Goal: Information Seeking & Learning: Understand process/instructions

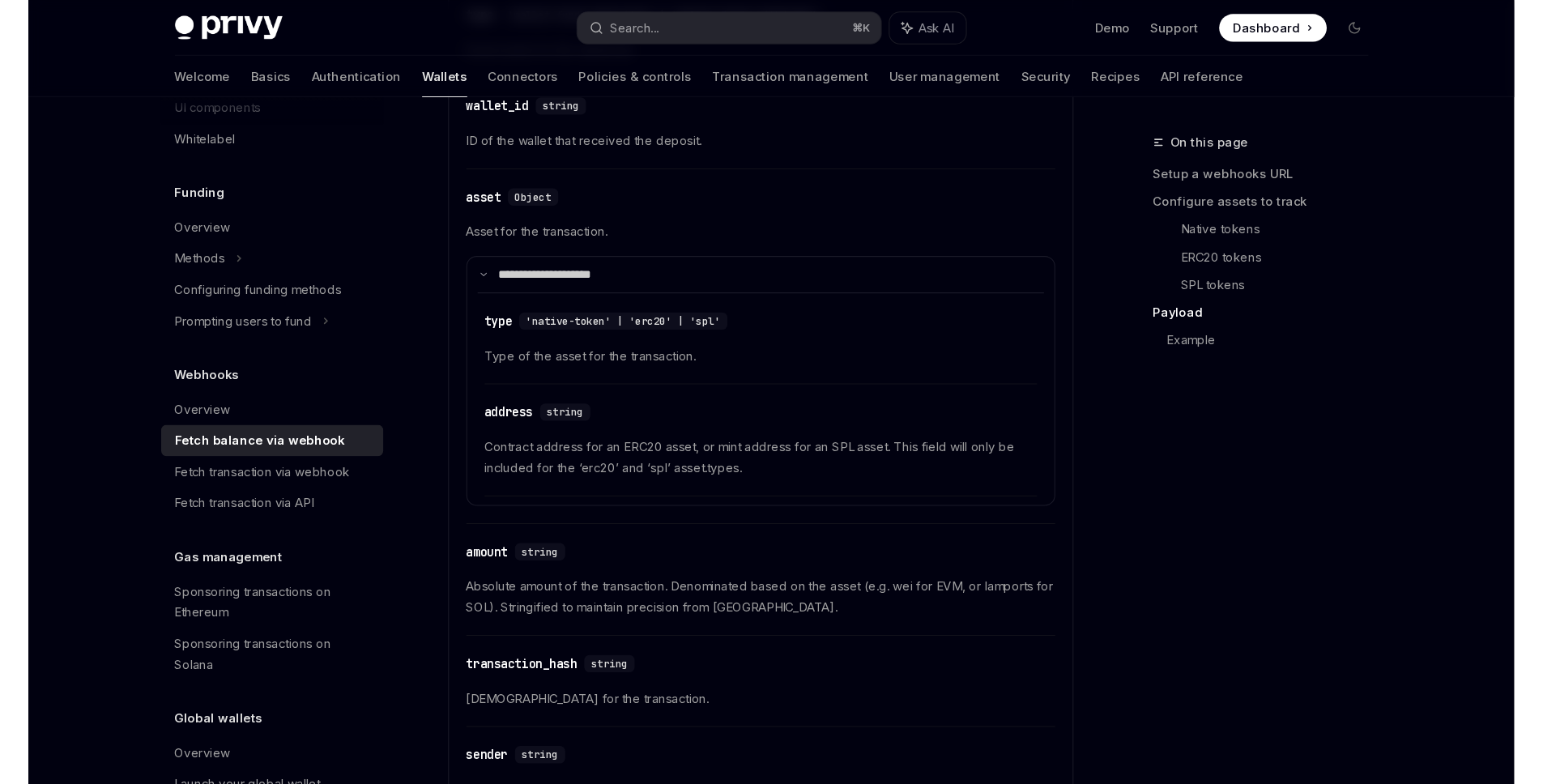
scroll to position [1691, 0]
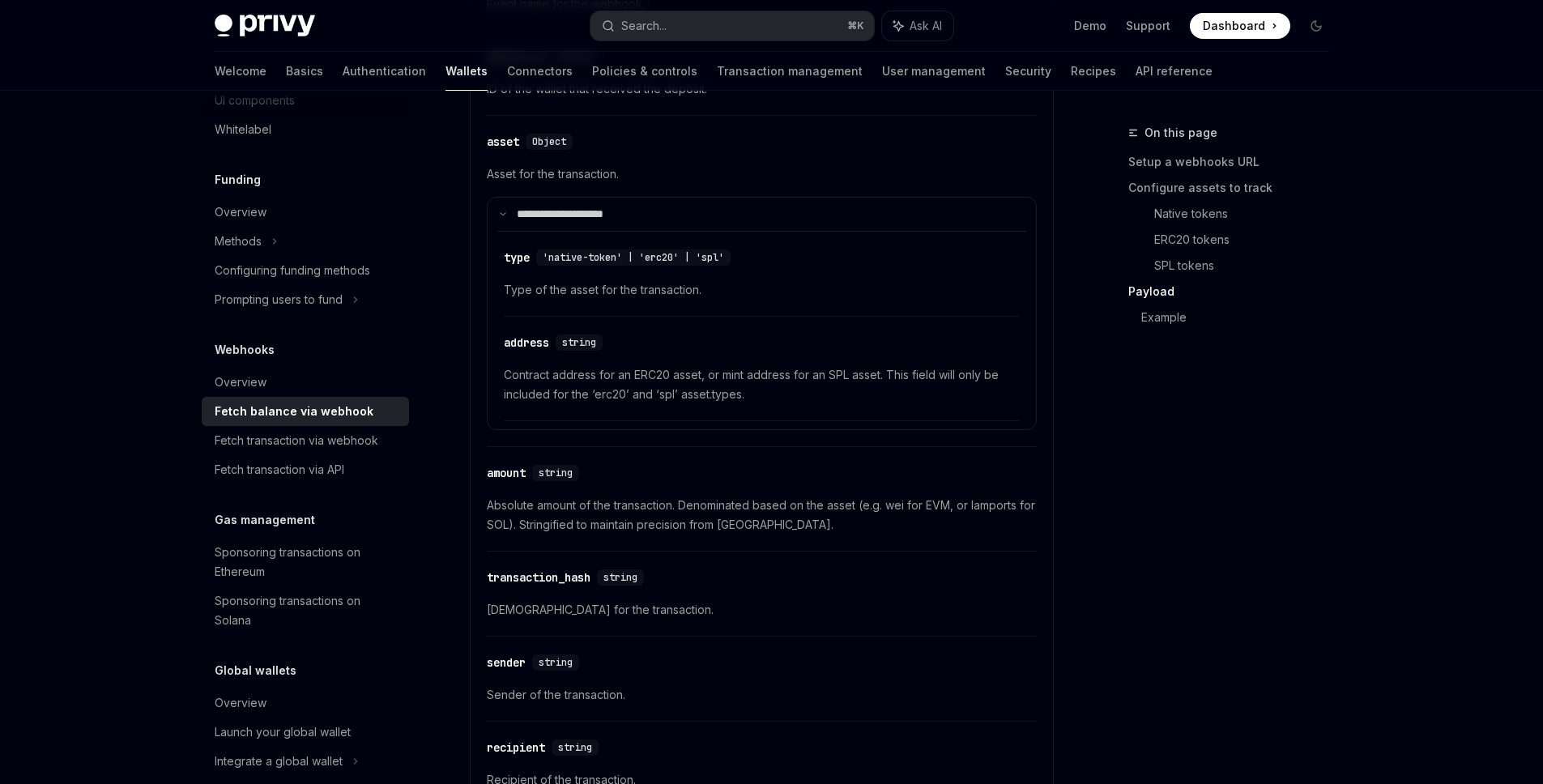
click at [240, 388] on div "Overview" at bounding box center [240, 382] width 52 height 20
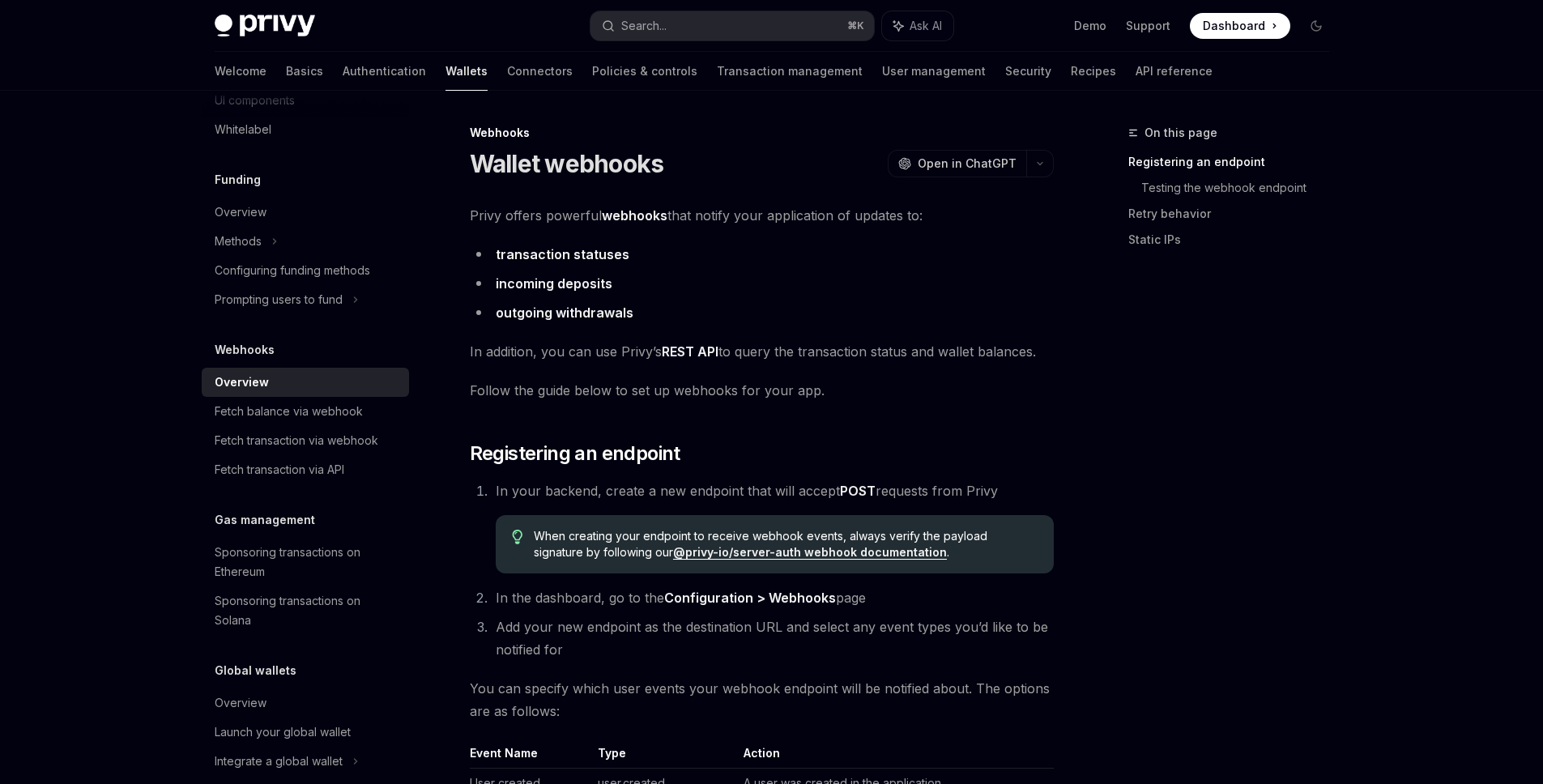
click at [631, 705] on span "You can specify which user events your webhook endpoint will be notified about.…" at bounding box center [762, 700] width 583 height 45
click at [558, 392] on span "Follow the guide below to set up webhooks for your app." at bounding box center [762, 390] width 583 height 23
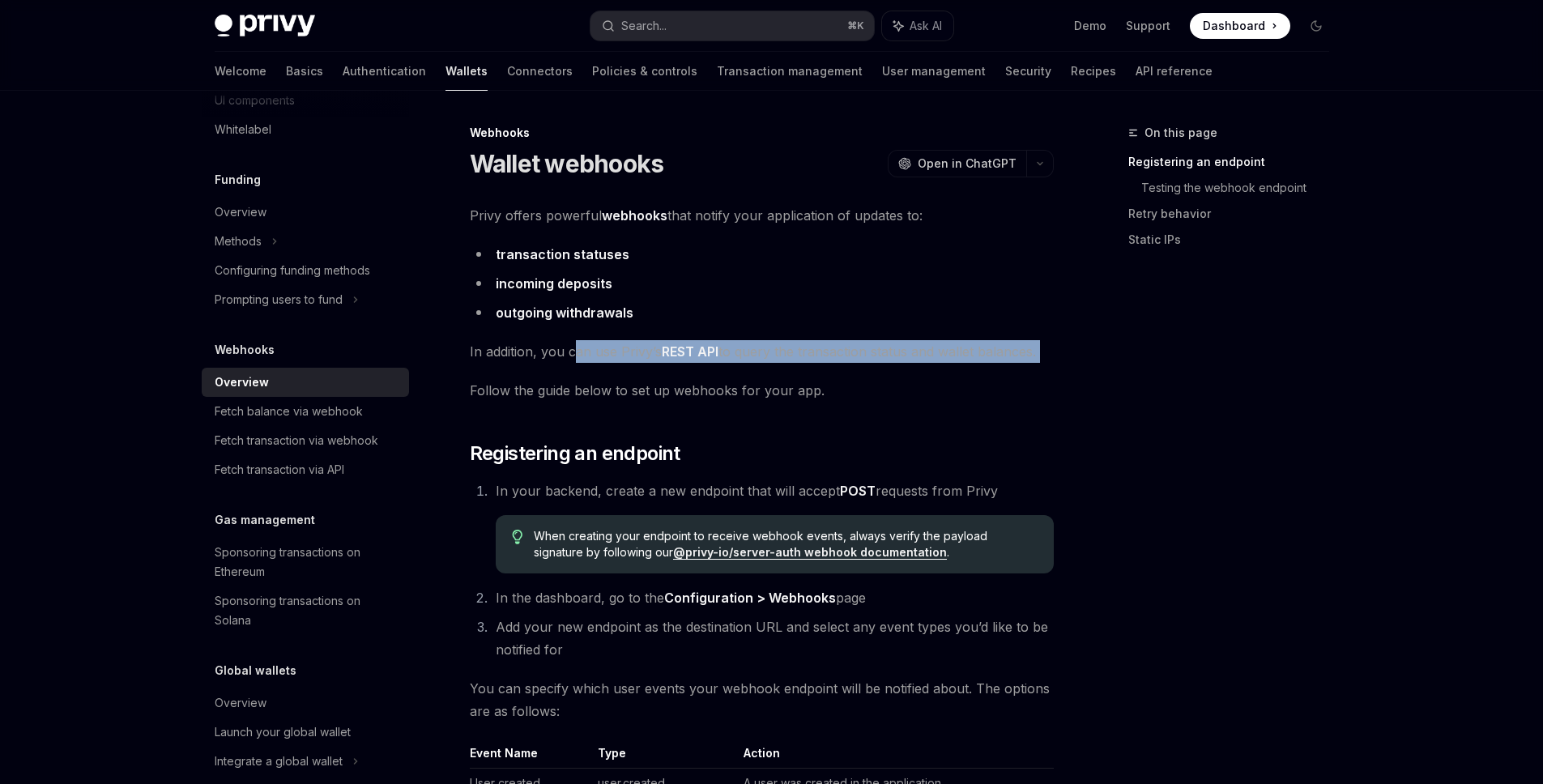
drag, startPoint x: 505, startPoint y: 364, endPoint x: 584, endPoint y: 361, distance: 79.1
click at [590, 359] on span "In addition, you can use Privy’s REST API to query the transaction status and w…" at bounding box center [762, 352] width 583 height 23
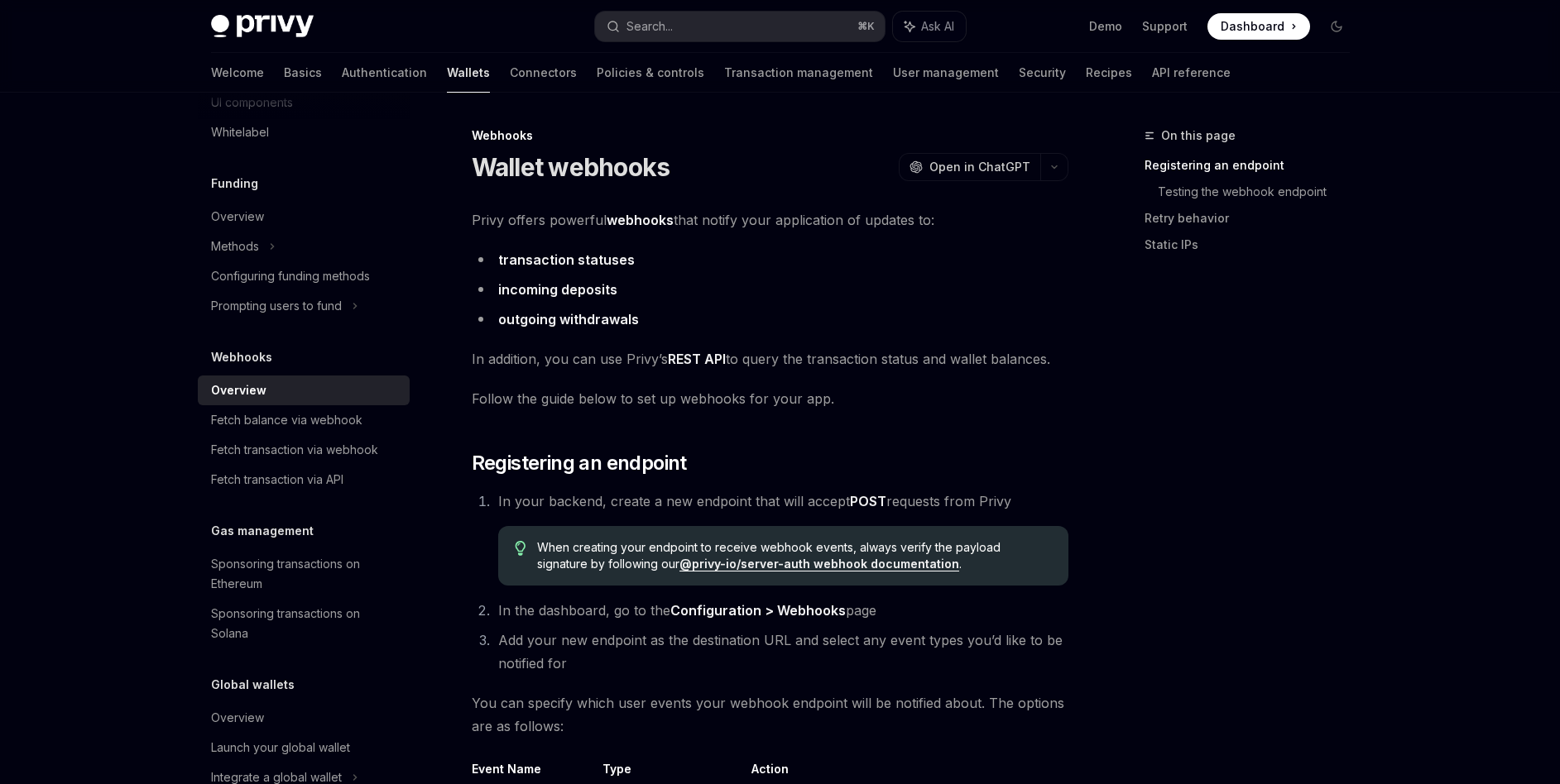
type textarea "*"
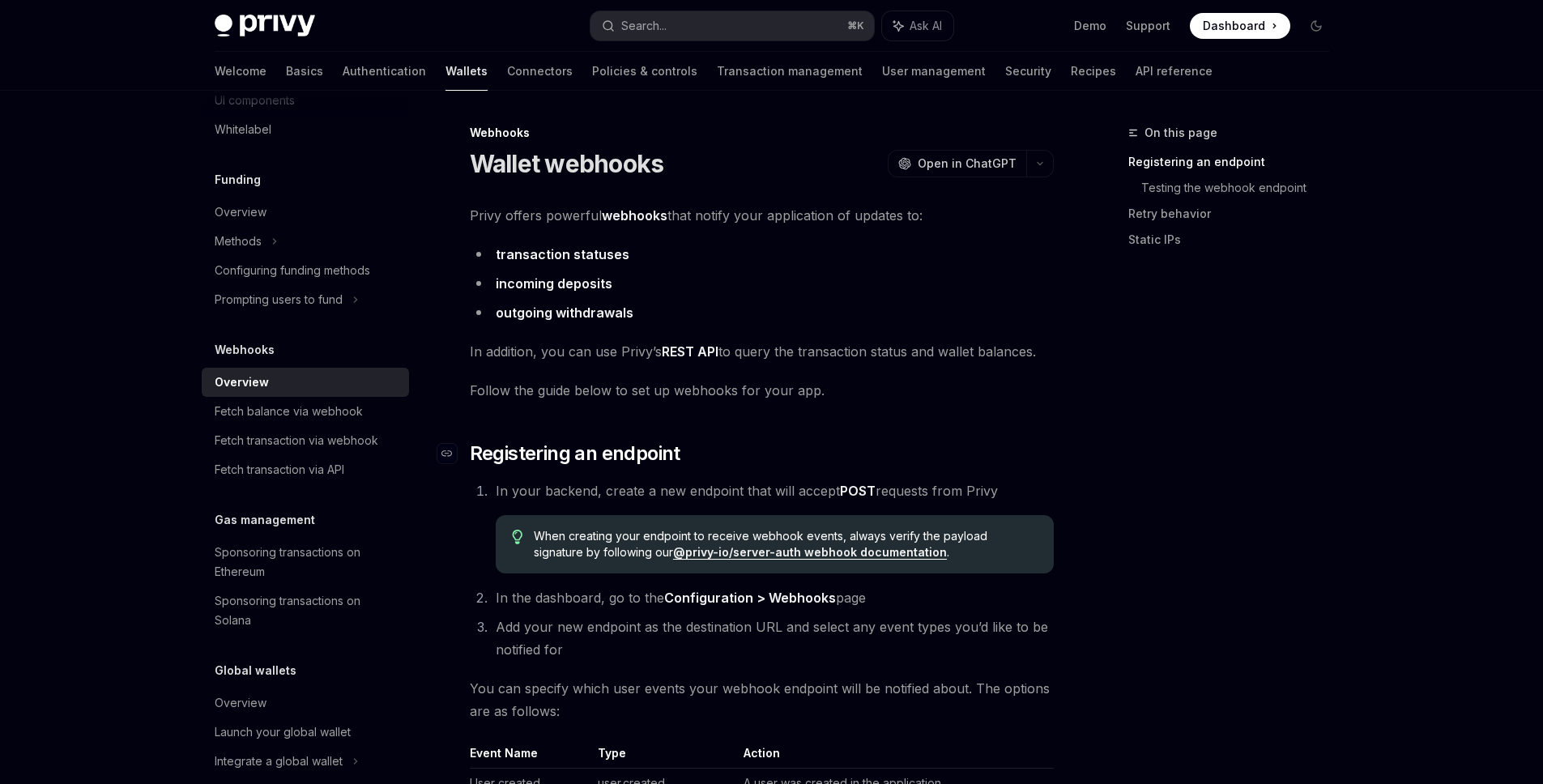
click at [771, 465] on h2 "​ Registering an endpoint" at bounding box center [762, 454] width 583 height 26
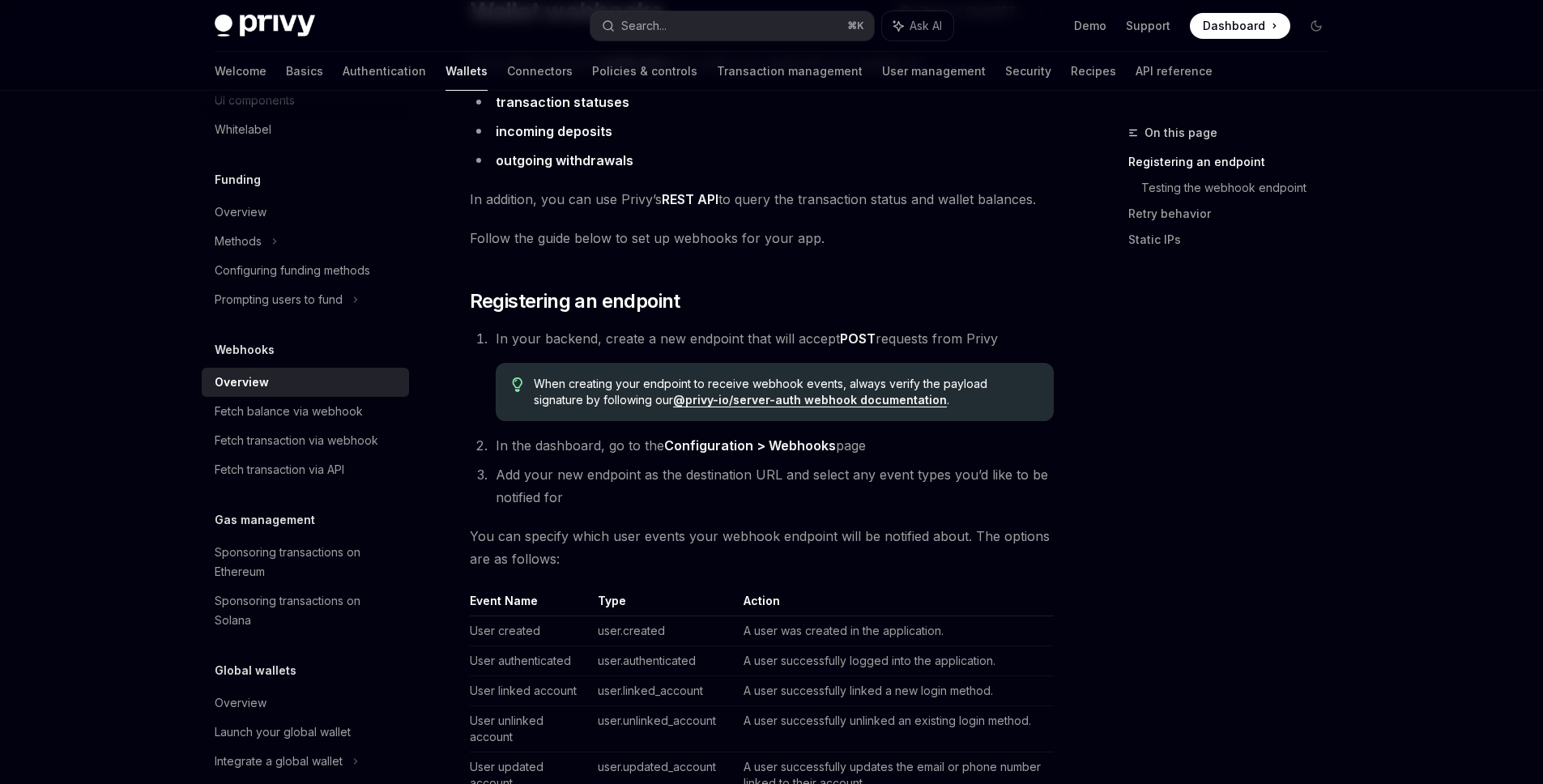
scroll to position [152, 0]
